Goal: Task Accomplishment & Management: Use online tool/utility

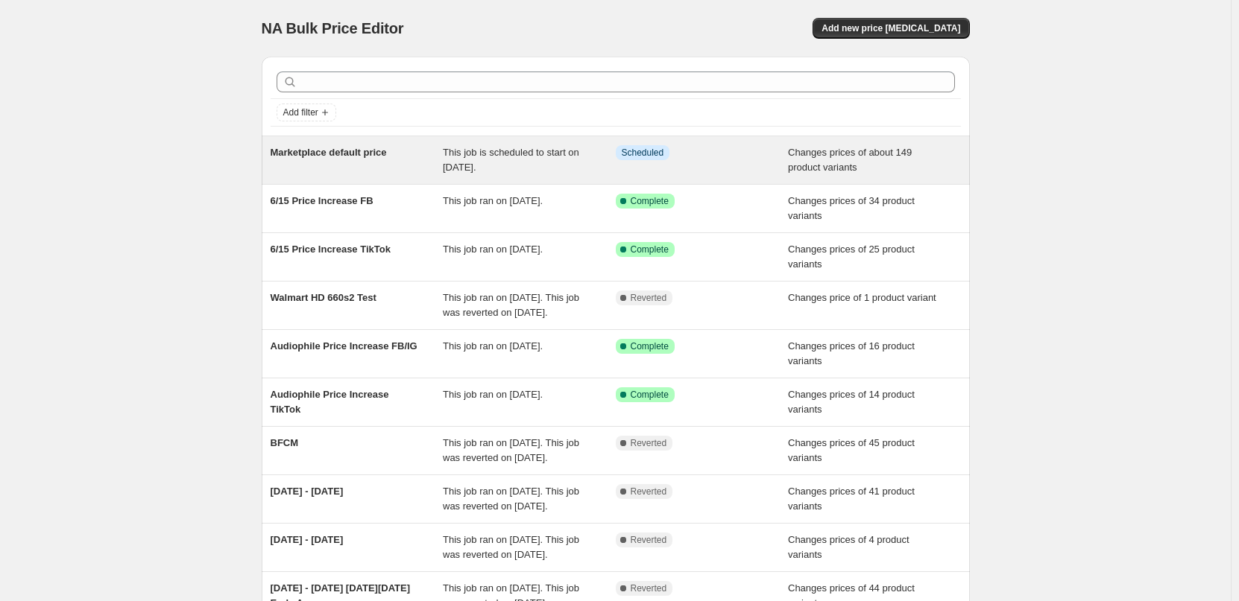
click at [727, 151] on div "Info Scheduled" at bounding box center [691, 152] width 151 height 15
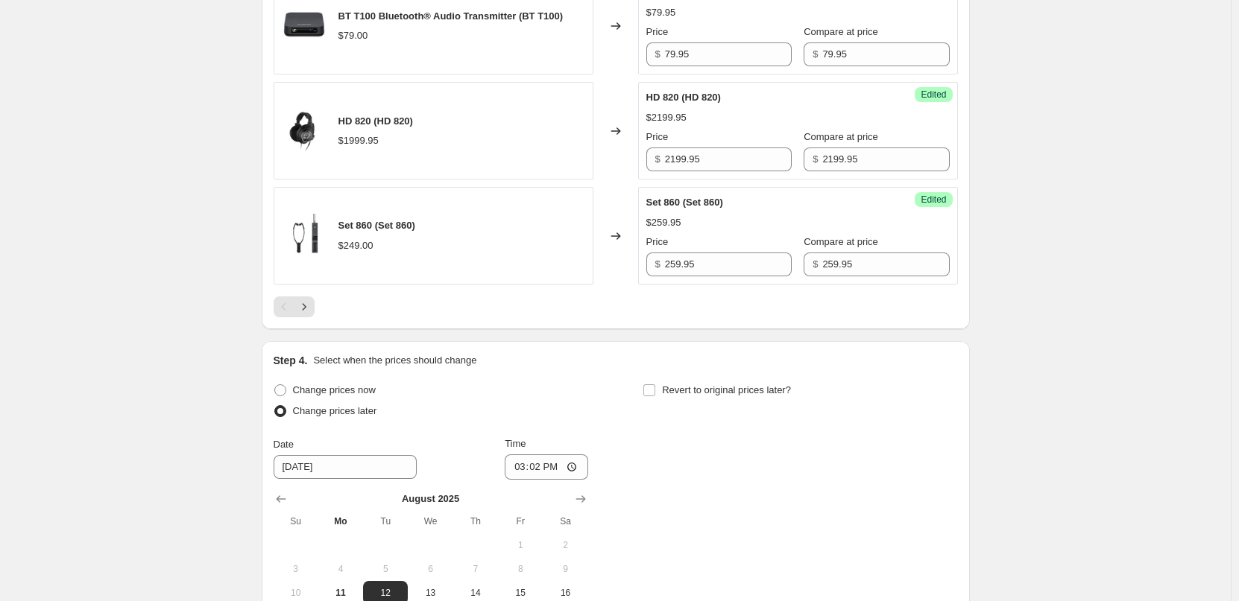
scroll to position [2801, 0]
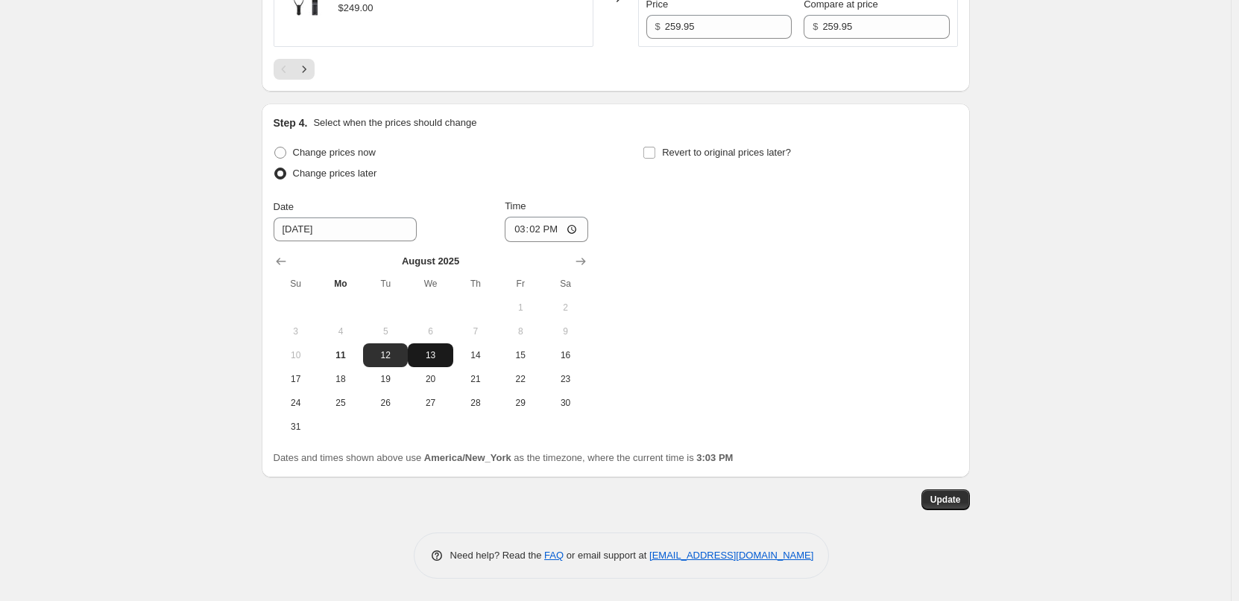
click at [441, 358] on span "13" at bounding box center [430, 356] width 33 height 12
type input "[DATE]"
click at [952, 501] on span "Update" at bounding box center [945, 500] width 31 height 12
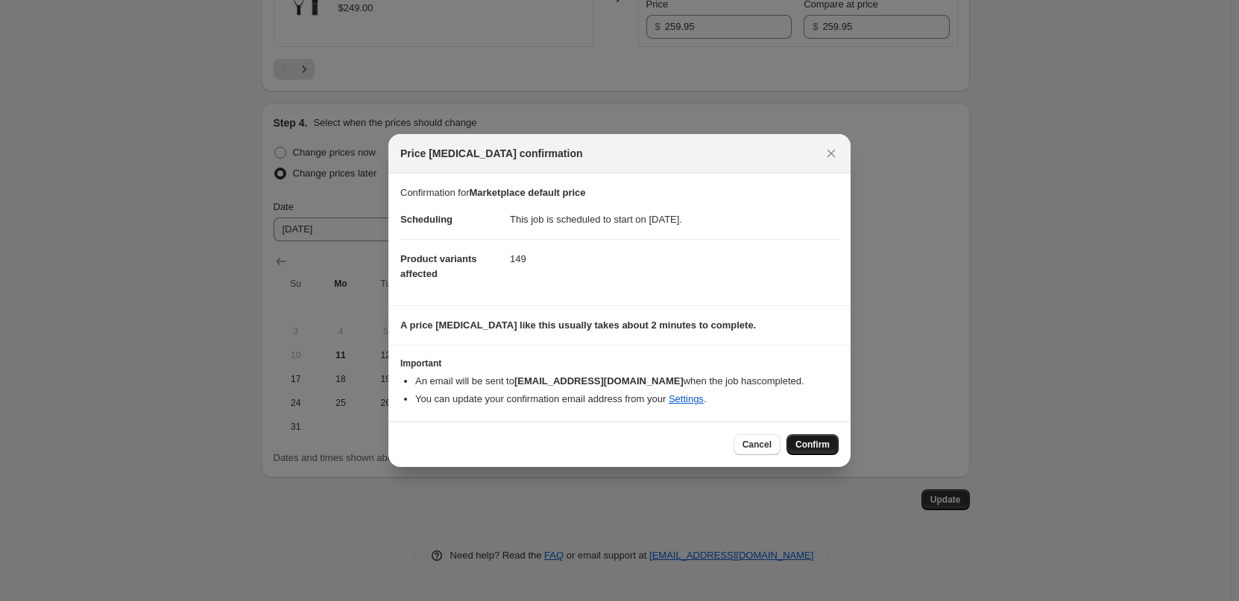
click at [817, 449] on span "Confirm" at bounding box center [812, 445] width 34 height 12
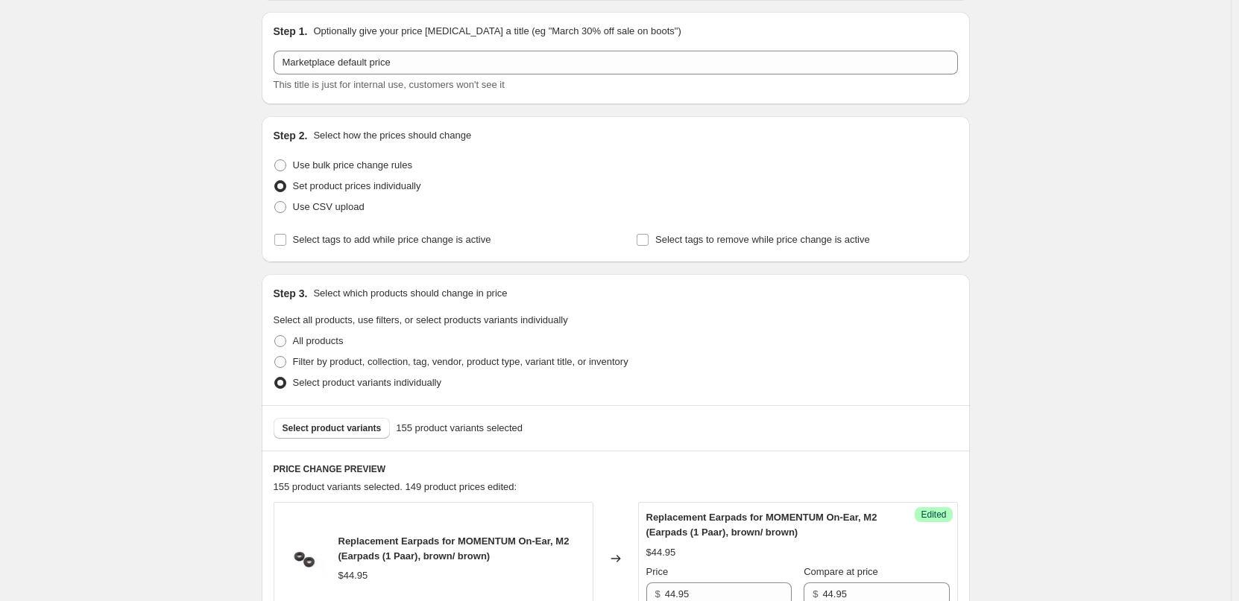
scroll to position [0, 0]
